Goal: Find specific page/section: Find specific page/section

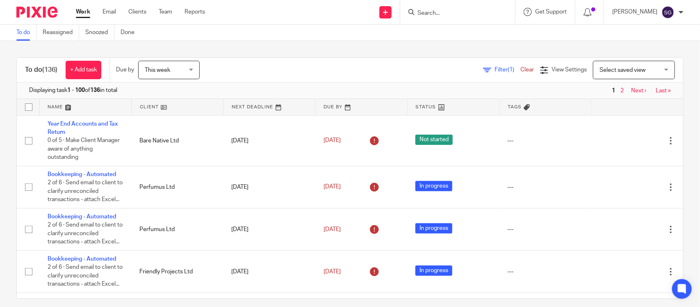
click at [417, 15] on input "Search" at bounding box center [454, 13] width 74 height 7
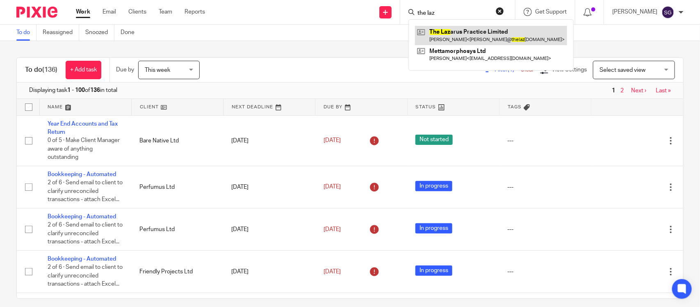
type input "the laz"
click at [483, 39] on link at bounding box center [491, 35] width 152 height 19
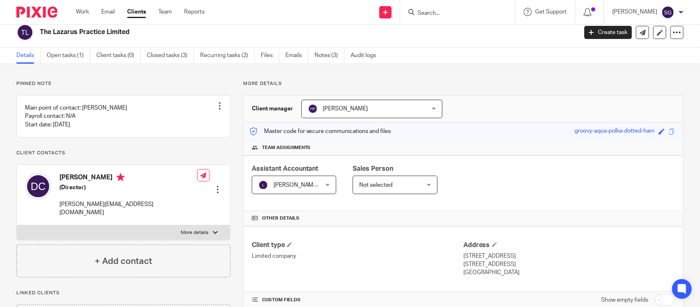
scroll to position [156, 0]
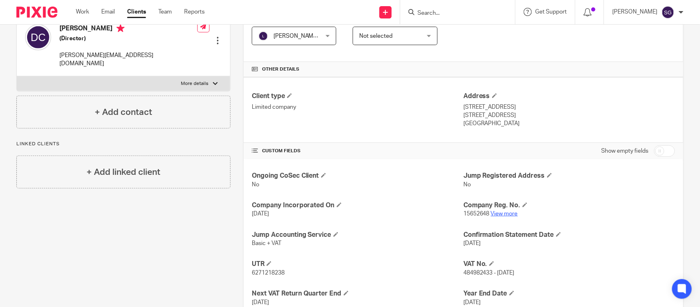
click at [498, 211] on link "View more" at bounding box center [504, 214] width 27 height 6
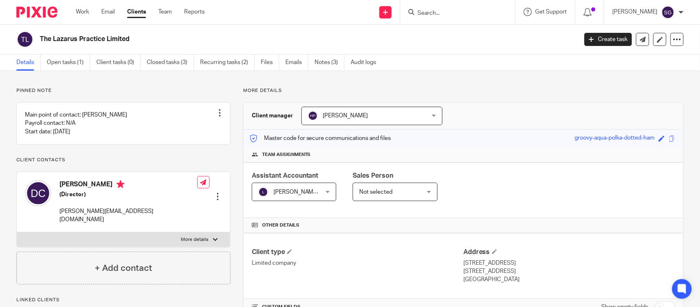
click at [115, 13] on ul "Work Email Clients Team Reports" at bounding box center [146, 12] width 141 height 8
click at [112, 13] on link "Email" at bounding box center [108, 12] width 14 height 8
click at [135, 11] on link "Clients" at bounding box center [136, 12] width 19 height 8
